Goal: Information Seeking & Learning: Learn about a topic

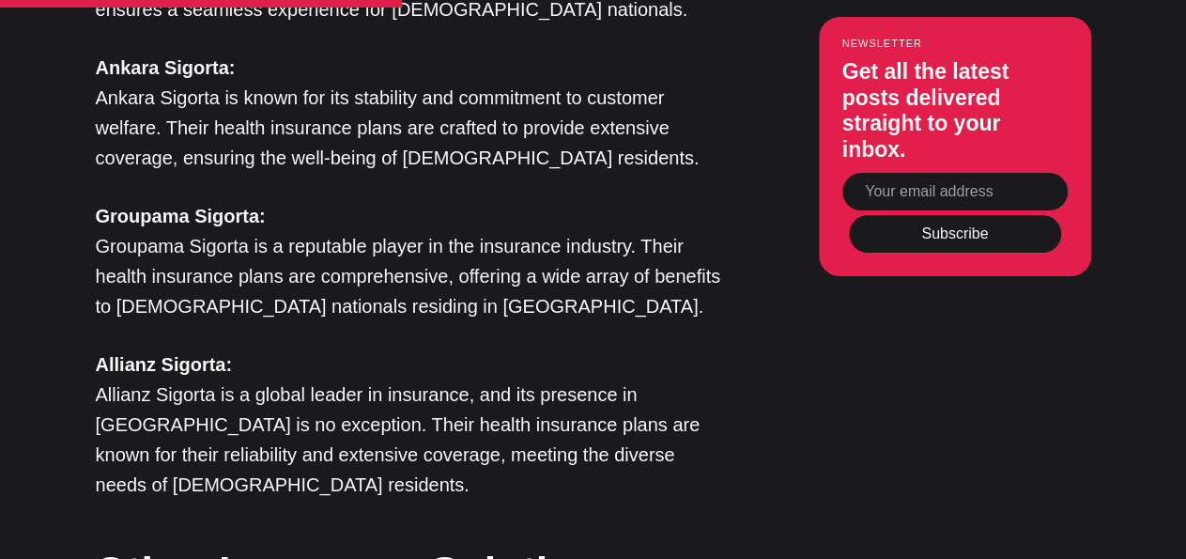
scroll to position [3533, 0]
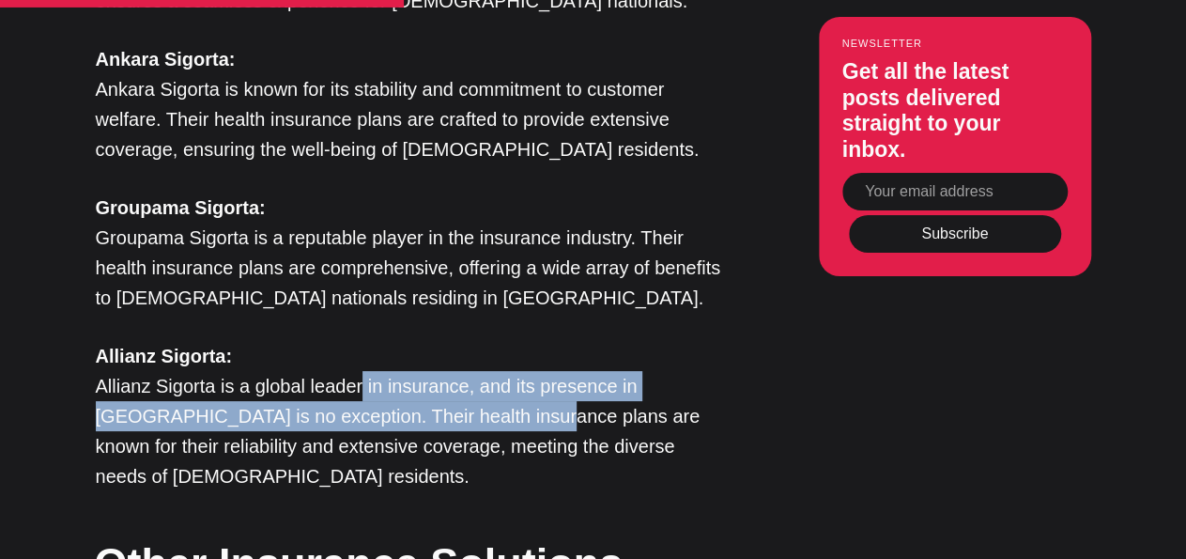
drag, startPoint x: 360, startPoint y: 166, endPoint x: 451, endPoint y: 213, distance: 102.5
click at [451, 341] on p "Allianz Sigorta: Allianz Sigorta is a global leader in insurance, and its prese…" at bounding box center [410, 416] width 629 height 150
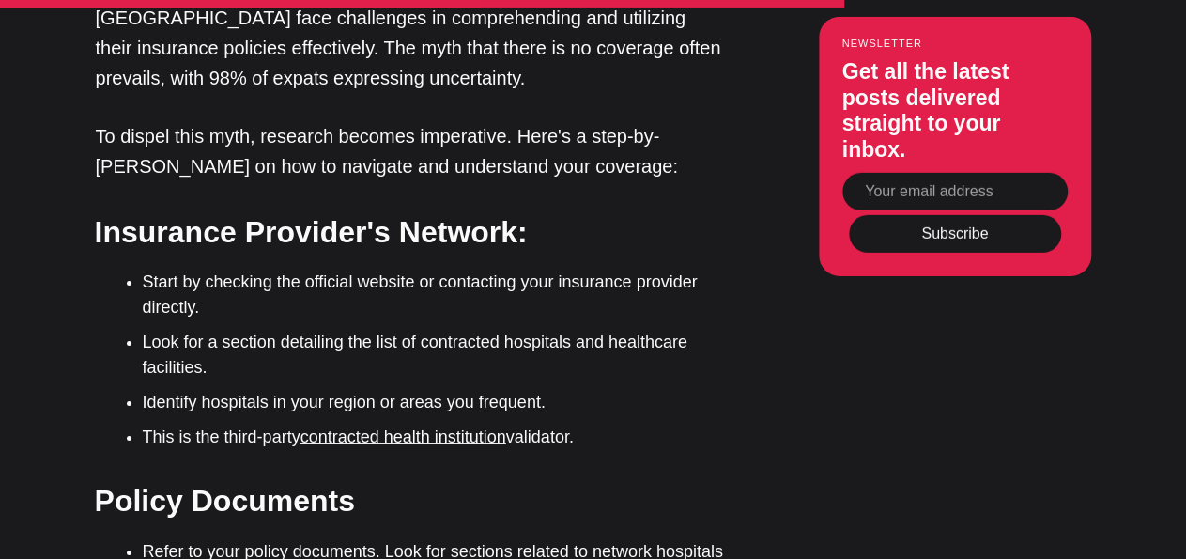
scroll to position [6527, 0]
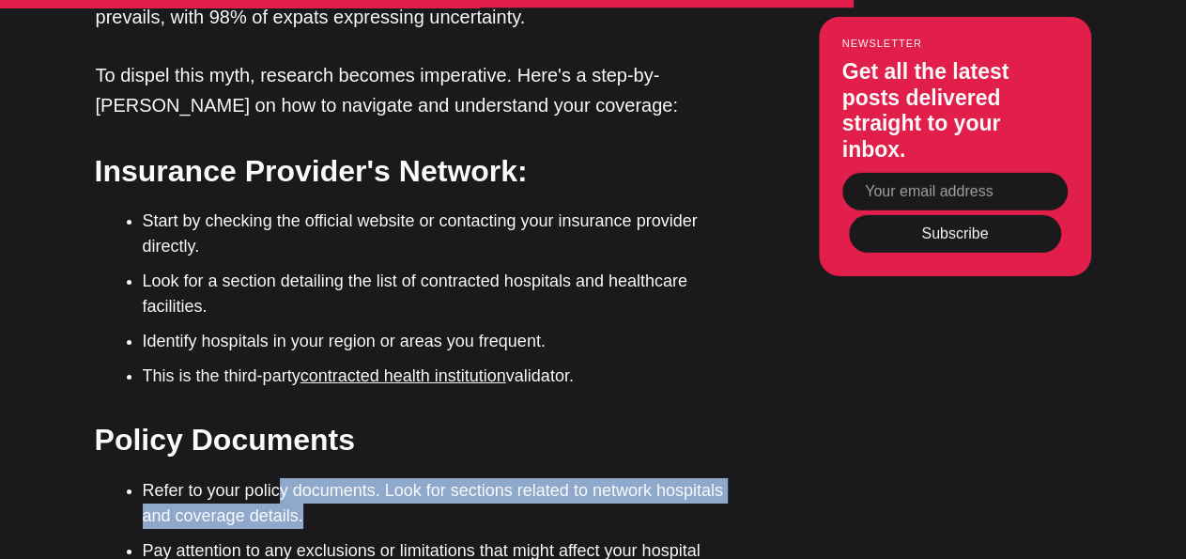
drag, startPoint x: 277, startPoint y: 153, endPoint x: 408, endPoint y: 188, distance: 136.0
click at [408, 478] on li "Refer to your policy documents. Look for sections related to network hospitals …" at bounding box center [434, 503] width 582 height 51
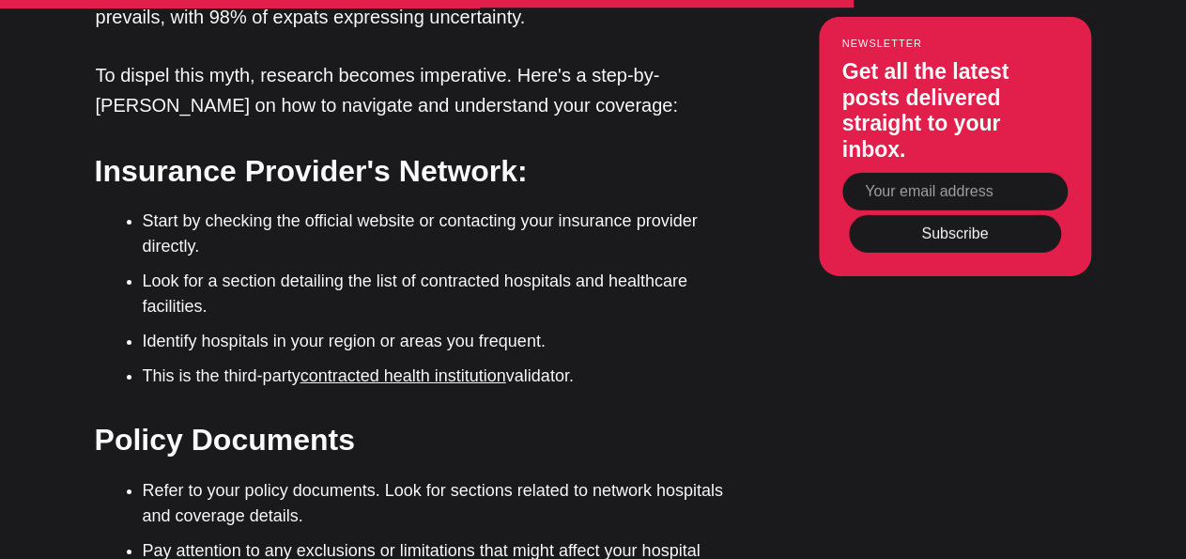
click at [408, 478] on li "Refer to your policy documents. Look for sections related to network hospitals …" at bounding box center [434, 503] width 582 height 51
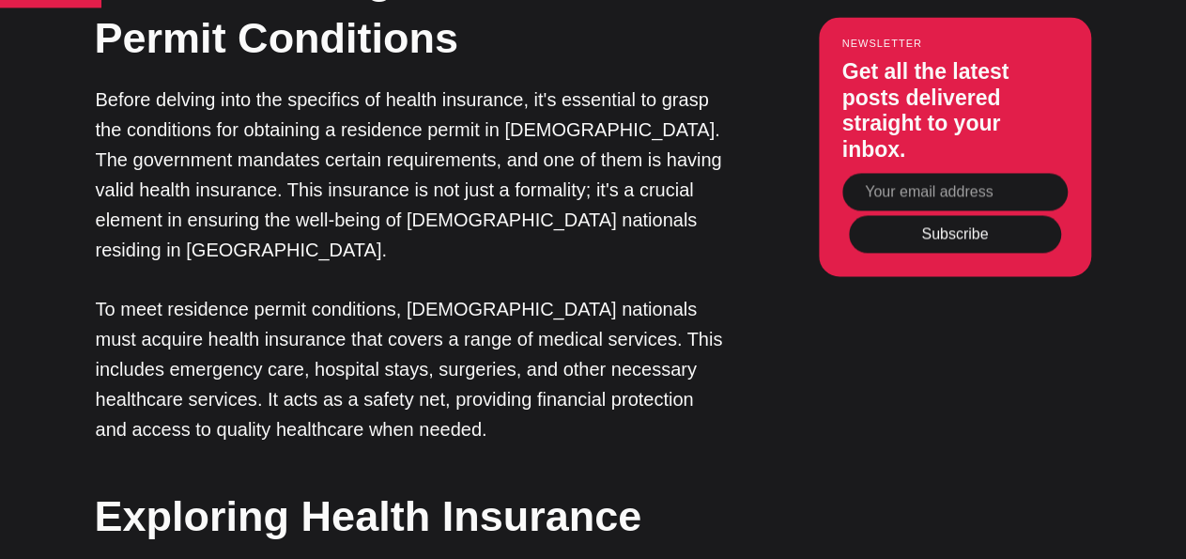
scroll to position [1521, 0]
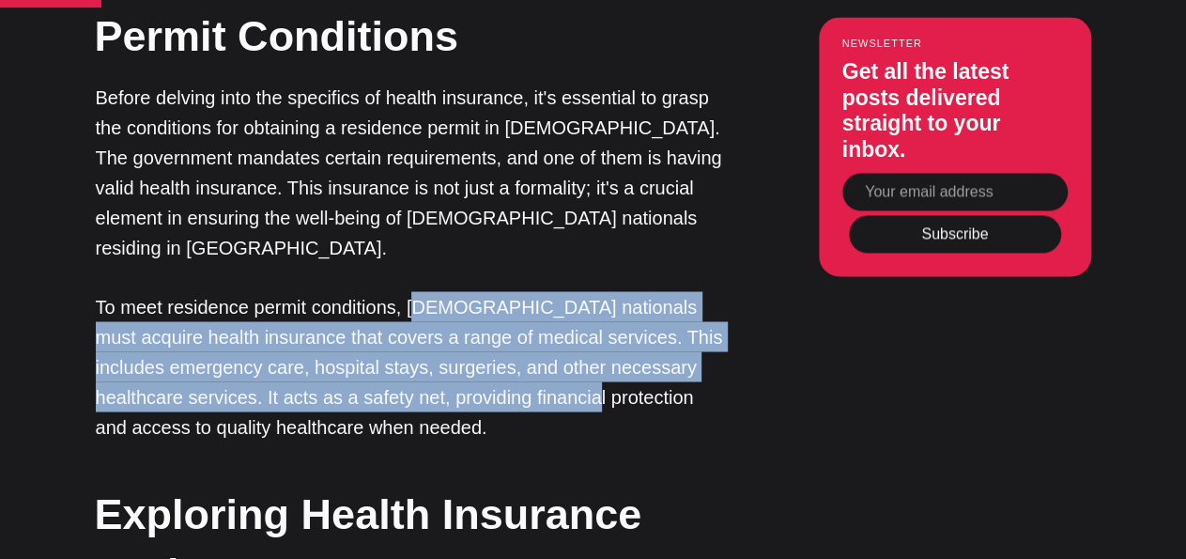
drag, startPoint x: 411, startPoint y: 146, endPoint x: 489, endPoint y: 242, distance: 124.2
click at [489, 291] on p "To meet residence permit conditions, [DEMOGRAPHIC_DATA] nationals must acquire …" at bounding box center [410, 366] width 629 height 150
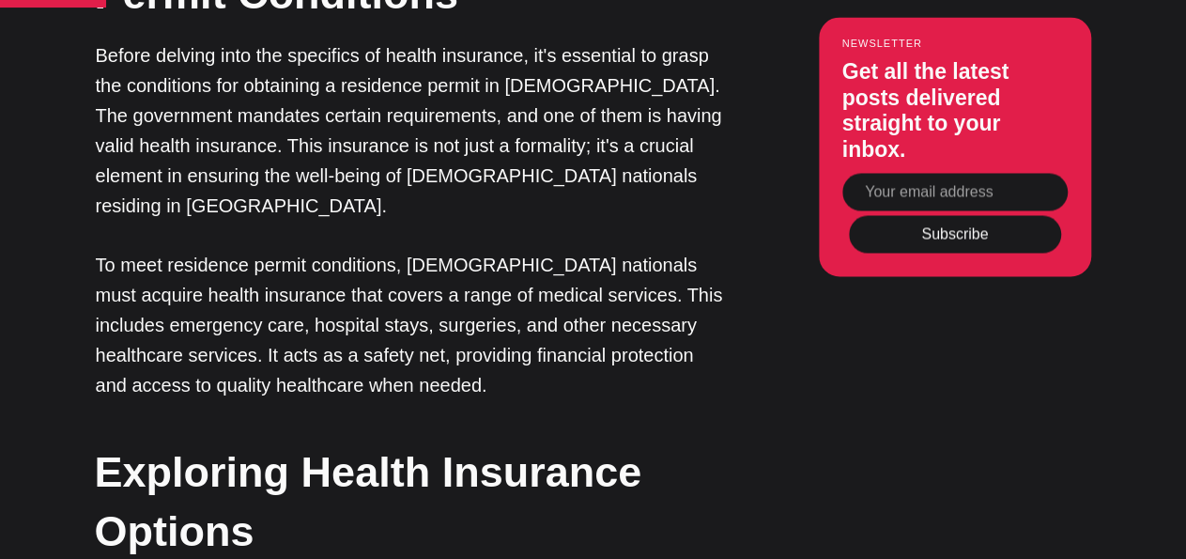
scroll to position [1564, 0]
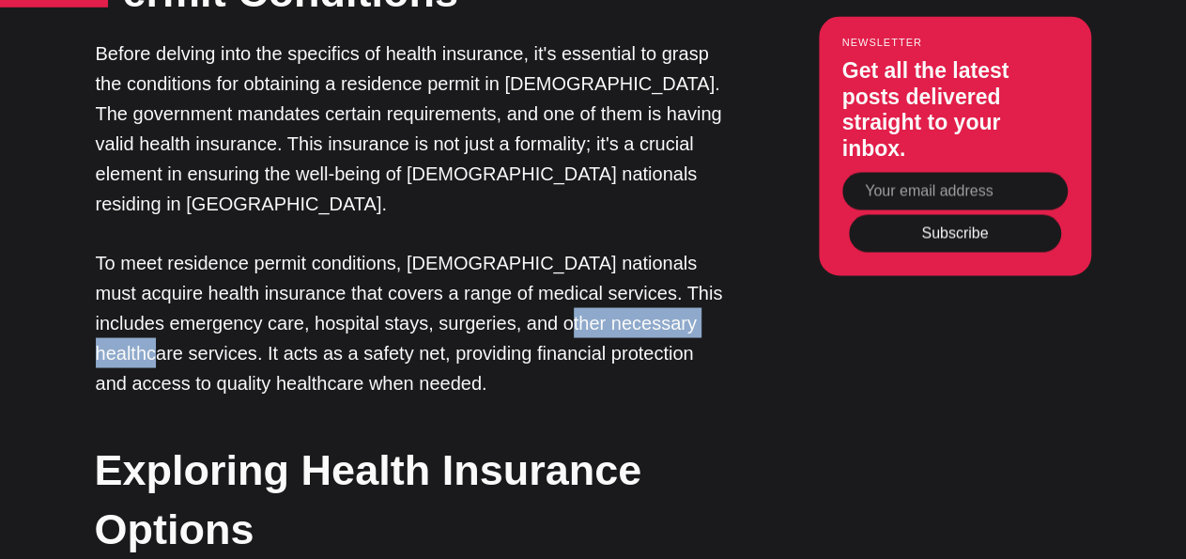
drag, startPoint x: 484, startPoint y: 165, endPoint x: 647, endPoint y: 168, distance: 163.4
click at [647, 248] on p "To meet residence permit conditions, [DEMOGRAPHIC_DATA] nationals must acquire …" at bounding box center [410, 323] width 629 height 150
click at [264, 248] on p "To meet residence permit conditions, [DEMOGRAPHIC_DATA] nationals must acquire …" at bounding box center [410, 323] width 629 height 150
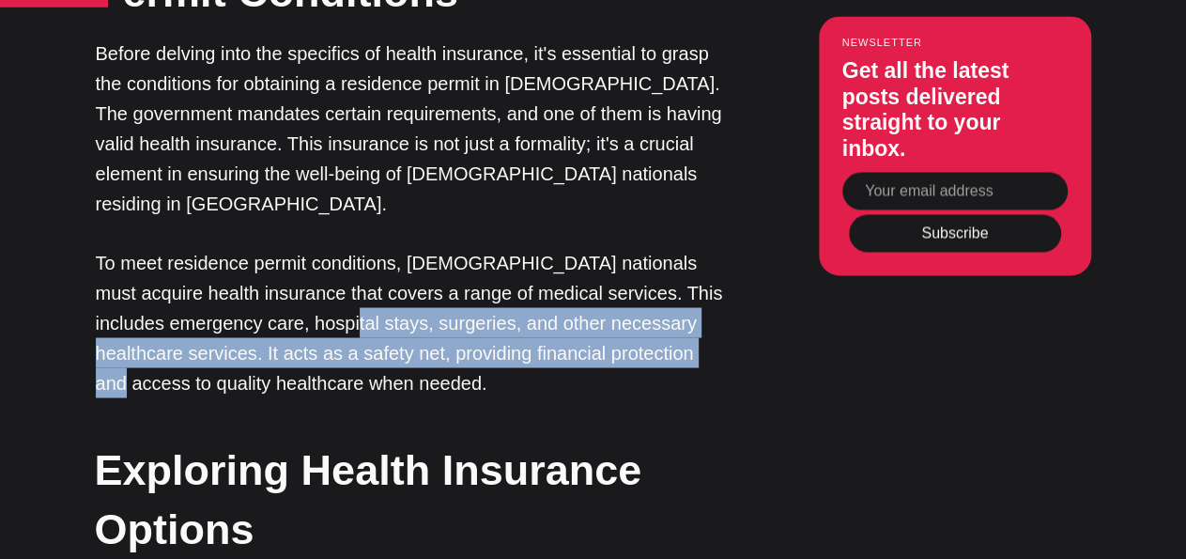
drag, startPoint x: 264, startPoint y: 180, endPoint x: 607, endPoint y: 195, distance: 344.0
click at [607, 248] on p "To meet residence permit conditions, [DEMOGRAPHIC_DATA] nationals must acquire …" at bounding box center [410, 323] width 629 height 150
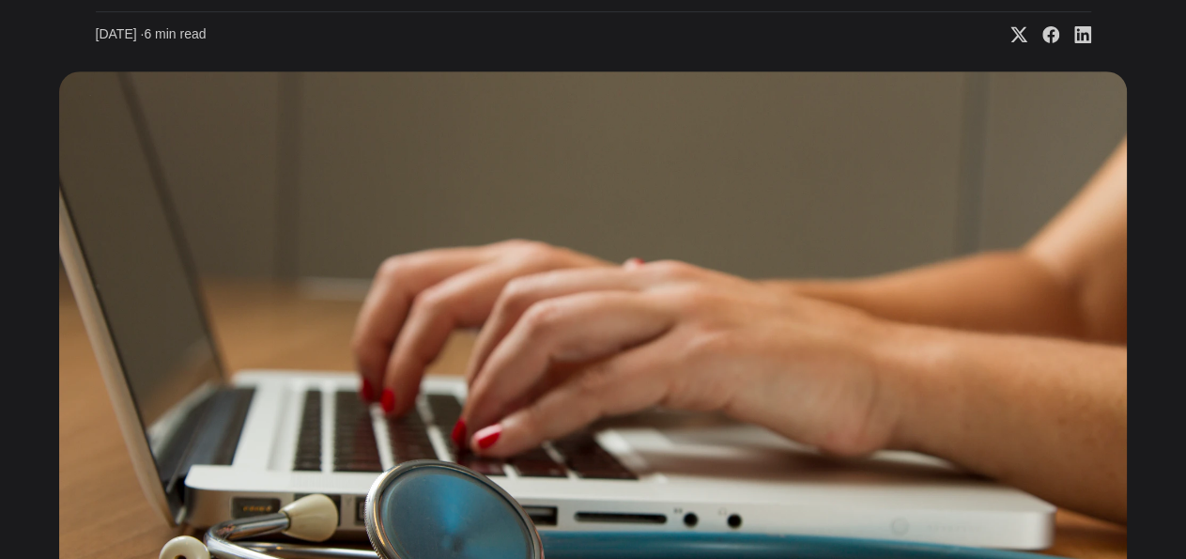
scroll to position [0, 0]
